Goal: Communication & Community: Answer question/provide support

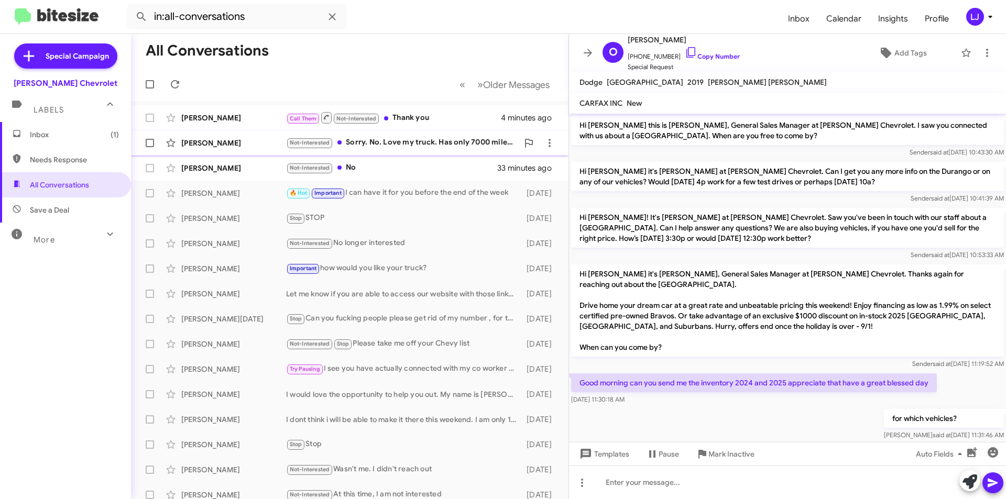
scroll to position [277, 0]
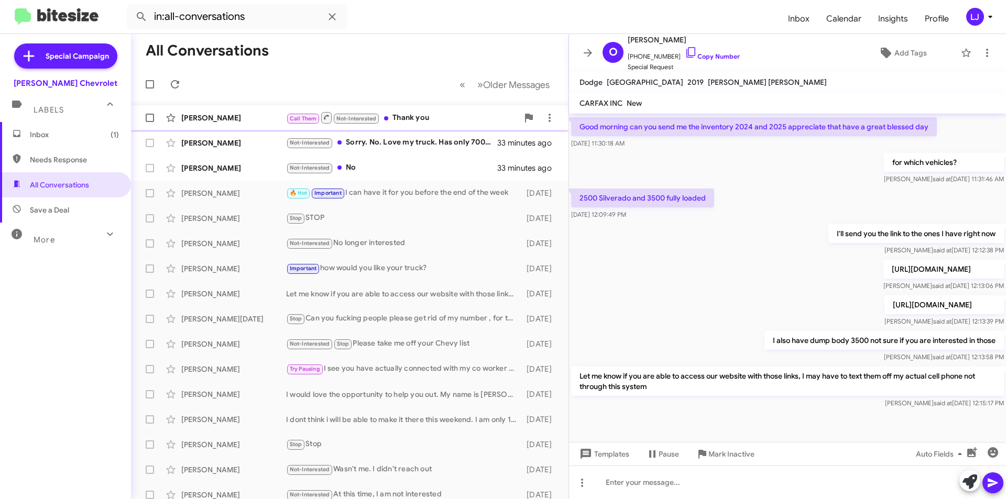
click at [427, 120] on div "Call Them Not-Interested Thank you" at bounding box center [402, 117] width 232 height 13
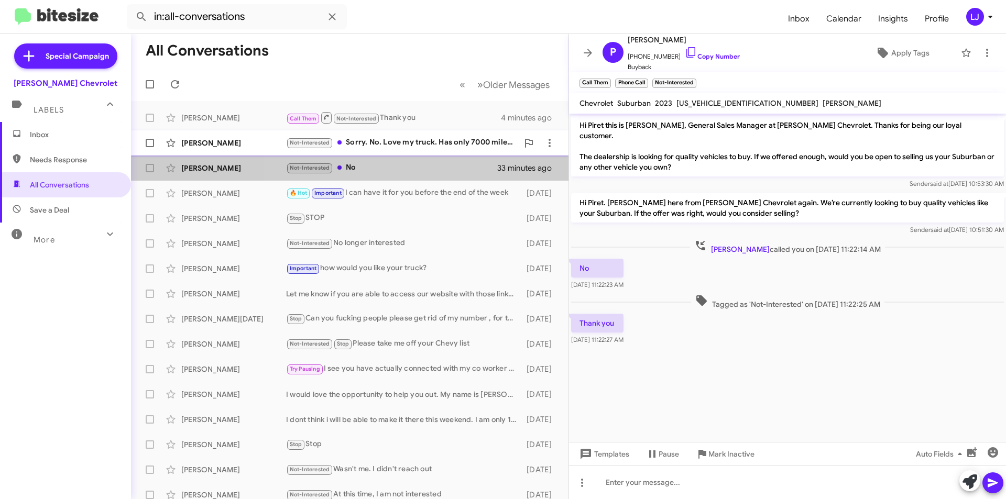
click at [408, 155] on mat-action-list "[PERSON_NAME] Call Them Not-Interested Thank you 4 minutes ago [PERSON_NAME] No…" at bounding box center [349, 354] width 437 height 507
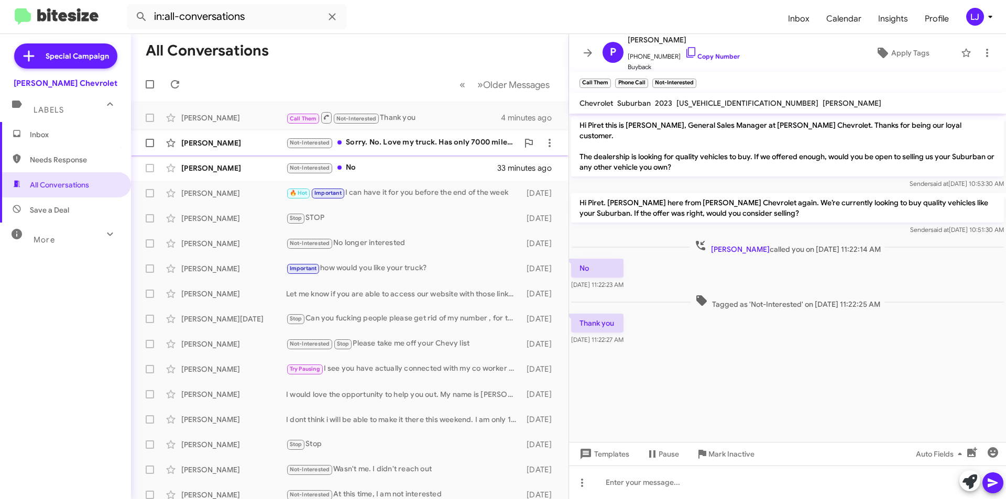
click at [409, 142] on div "Not-Interested Sorry. No. Love my truck. Has only 7000 miles after 2 years." at bounding box center [402, 143] width 232 height 12
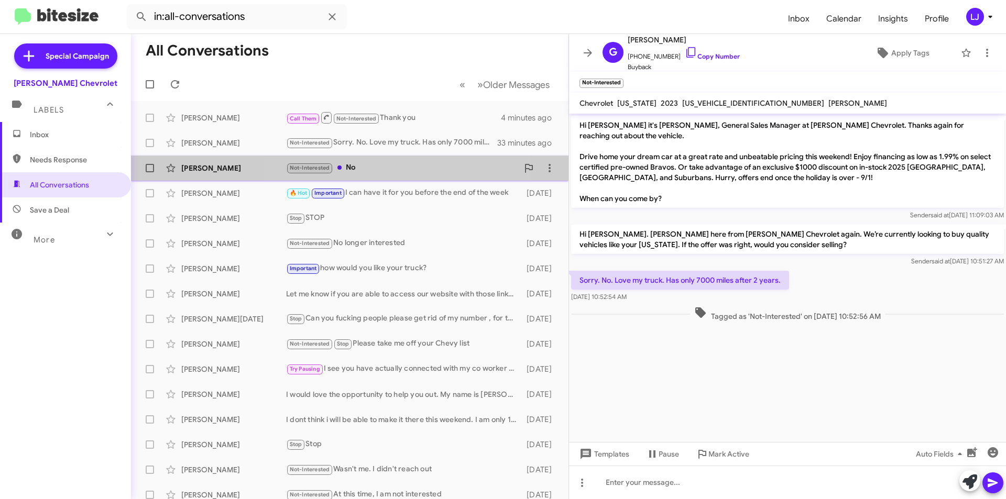
click at [391, 167] on div "Not-Interested No" at bounding box center [402, 168] width 232 height 12
